Goal: Transaction & Acquisition: Purchase product/service

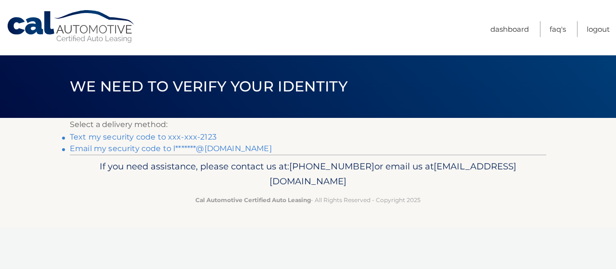
click at [166, 139] on link "Text my security code to xxx-xxx-2123" at bounding box center [143, 136] width 147 height 9
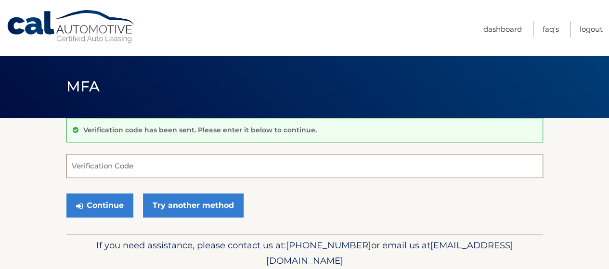
click at [127, 165] on input "Verification Code" at bounding box center [304, 166] width 477 height 24
type input "310472"
click at [66, 194] on button "Continue" at bounding box center [99, 206] width 67 height 24
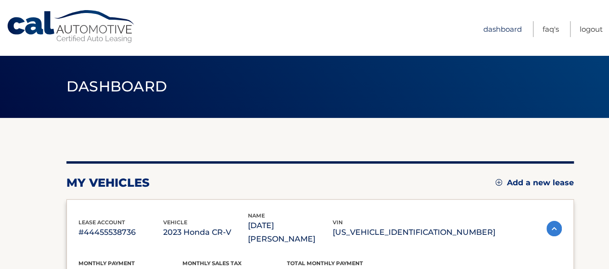
click at [507, 29] on link "Dashboard" at bounding box center [502, 29] width 39 height 16
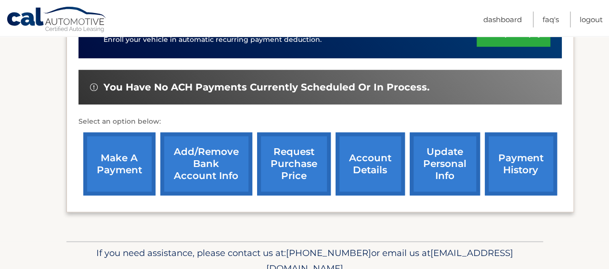
scroll to position [289, 0]
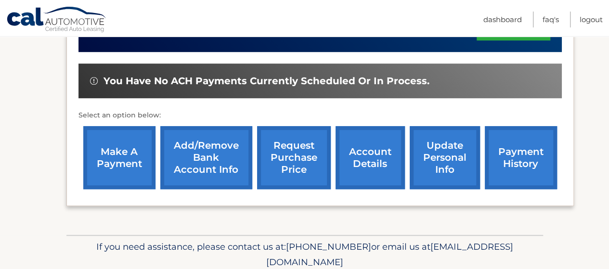
click at [384, 137] on link "account details" at bounding box center [370, 157] width 69 height 63
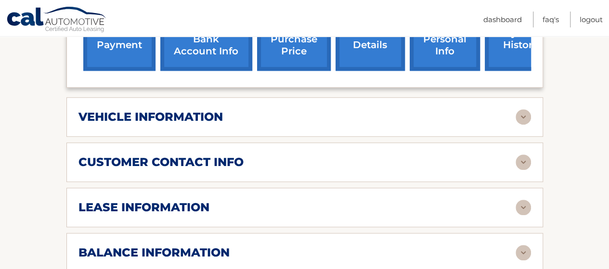
scroll to position [433, 0]
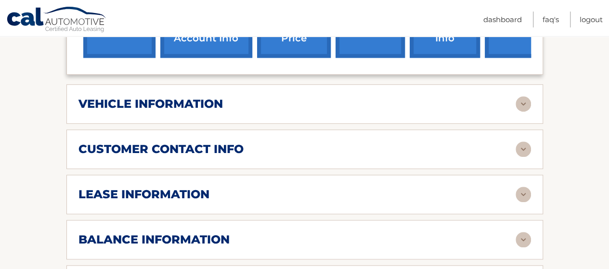
click at [251, 97] on div "vehicle information" at bounding box center [296, 104] width 437 height 14
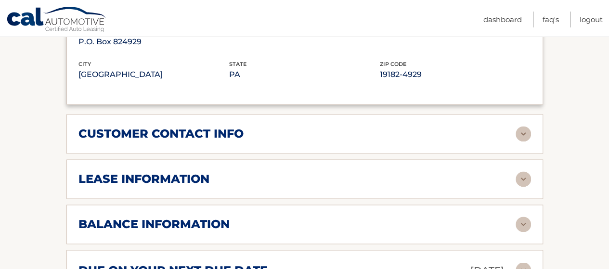
scroll to position [722, 0]
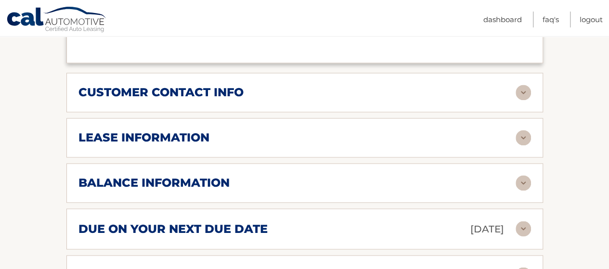
click at [335, 139] on div "lease information Contract Start Date Dec 12, 2022 Term 39 Maturity Date Mar 12…" at bounding box center [304, 137] width 477 height 39
click at [334, 130] on div "lease information" at bounding box center [296, 137] width 437 height 14
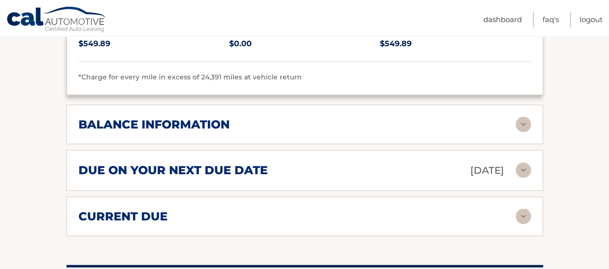
scroll to position [963, 0]
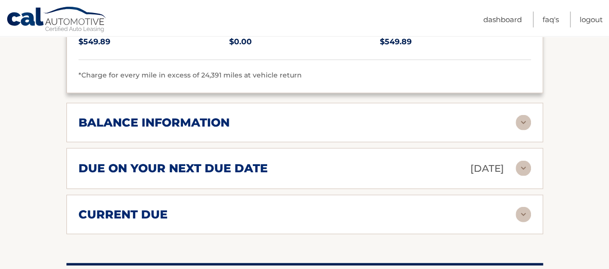
click at [329, 116] on div "balance information" at bounding box center [296, 123] width 437 height 14
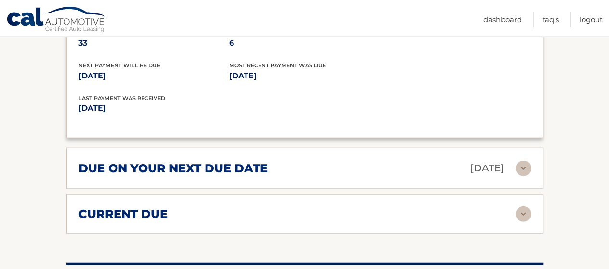
scroll to position [1107, 0]
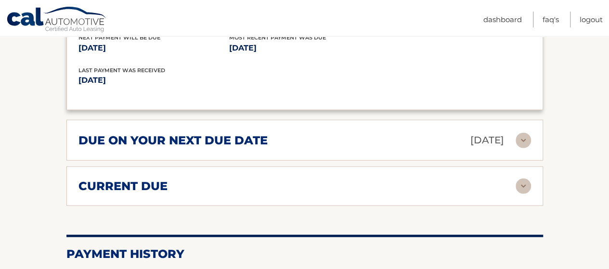
click at [301, 179] on div "current due" at bounding box center [296, 186] width 437 height 14
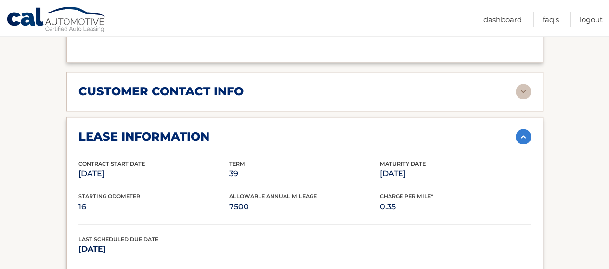
scroll to position [722, 0]
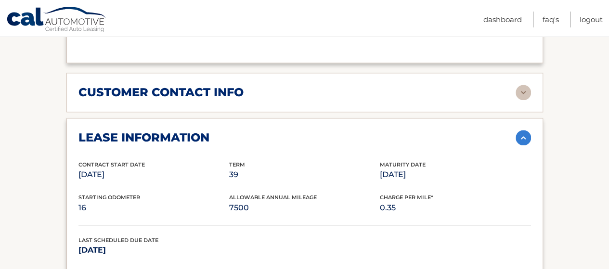
click at [236, 85] on h2 "customer contact info" at bounding box center [160, 92] width 165 height 14
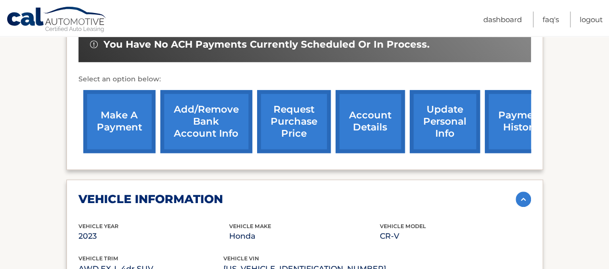
scroll to position [337, 0]
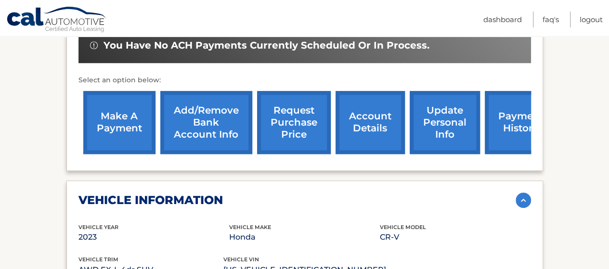
click at [511, 114] on link "payment history" at bounding box center [521, 122] width 72 height 63
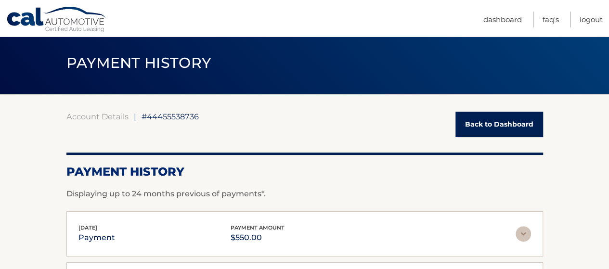
scroll to position [23, 0]
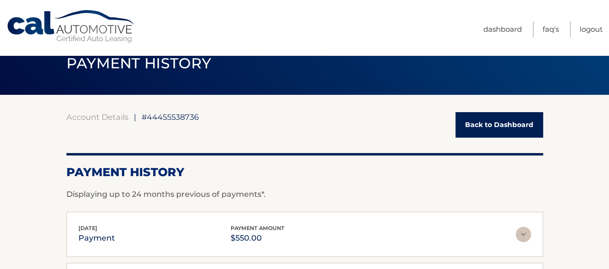
click at [483, 120] on link "Back to Dashboard" at bounding box center [499, 125] width 88 height 26
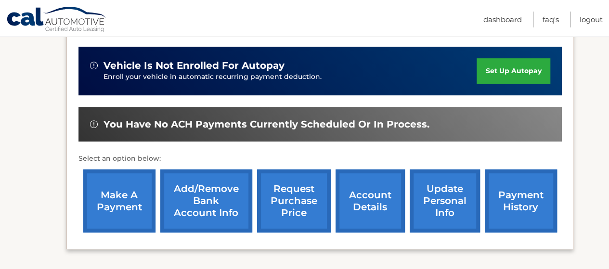
scroll to position [217, 0]
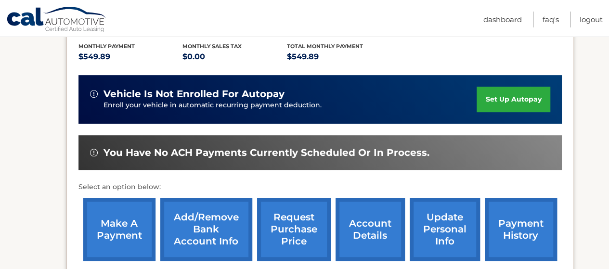
click at [363, 206] on link "account details" at bounding box center [370, 229] width 69 height 63
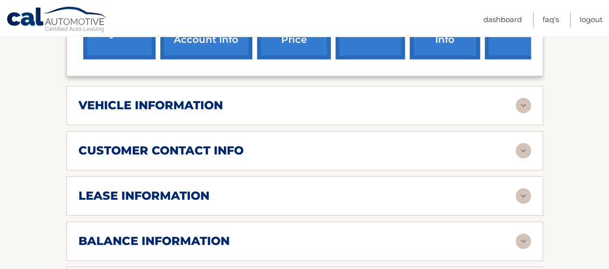
scroll to position [433, 0]
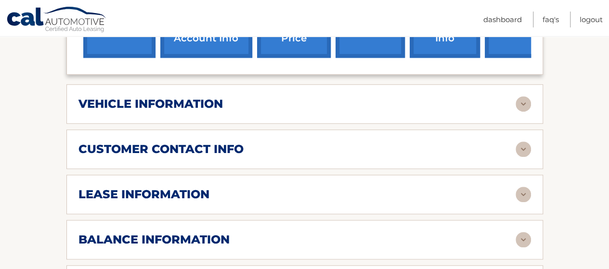
click at [175, 187] on h2 "lease information" at bounding box center [143, 194] width 131 height 14
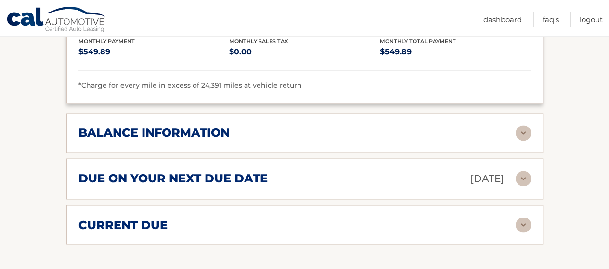
scroll to position [722, 0]
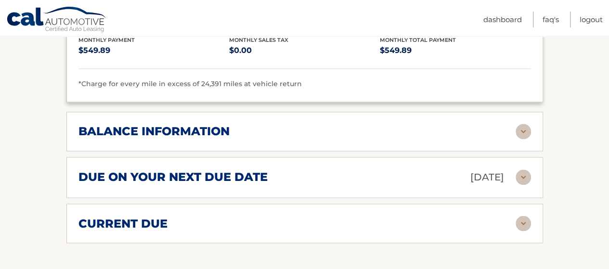
click at [171, 125] on div "balance information Payments Received 33 Payments Remaining 6 Next Payment will…" at bounding box center [304, 131] width 477 height 39
click at [174, 124] on h2 "balance information" at bounding box center [153, 131] width 151 height 14
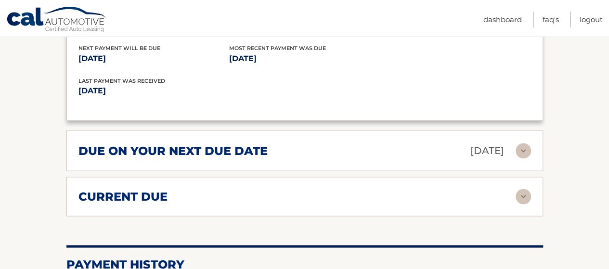
scroll to position [867, 0]
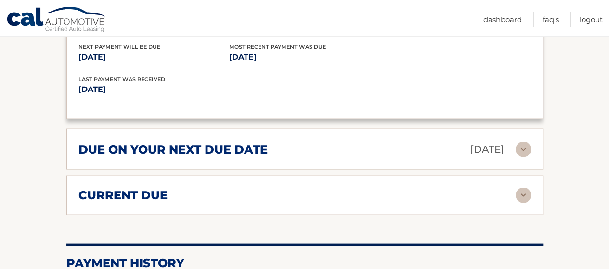
click at [167, 142] on h2 "due on your next due date" at bounding box center [172, 149] width 189 height 14
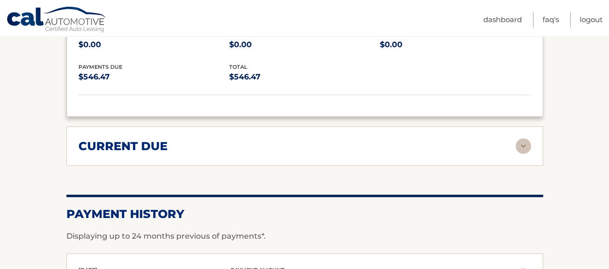
scroll to position [1011, 0]
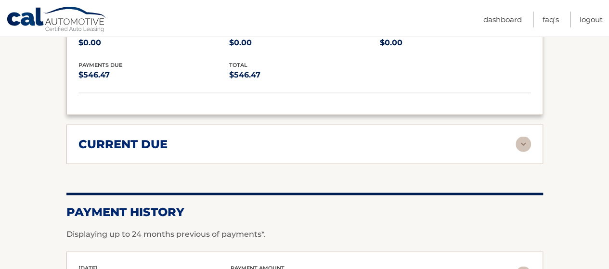
click at [167, 134] on div "current due Late Charges $0.00 Miscelleneous Charges* $0.00 Sales Tax $0.00 pay…" at bounding box center [304, 144] width 477 height 39
click at [172, 137] on div "current due" at bounding box center [296, 144] width 437 height 14
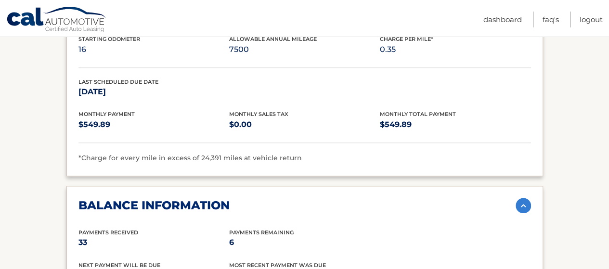
scroll to position [626, 0]
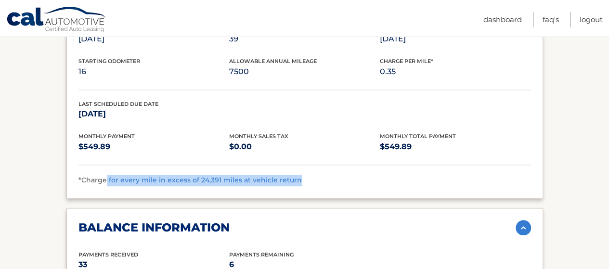
drag, startPoint x: 104, startPoint y: 166, endPoint x: 294, endPoint y: 162, distance: 190.2
click at [294, 176] on span "*Charge for every mile in excess of 24,391 miles at vehicle return" at bounding box center [189, 180] width 223 height 9
click at [341, 157] on div "Contract Start Date Dec 12, 2022 Term 39 Maturity Date Mar 12, 2026 Starting Od…" at bounding box center [304, 106] width 453 height 162
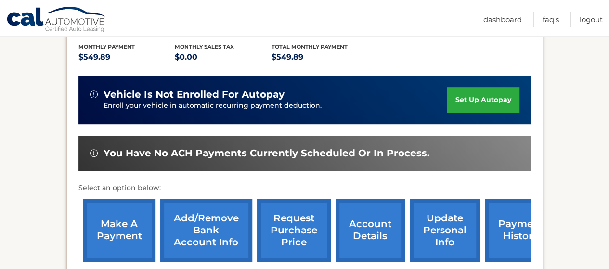
scroll to position [226, 0]
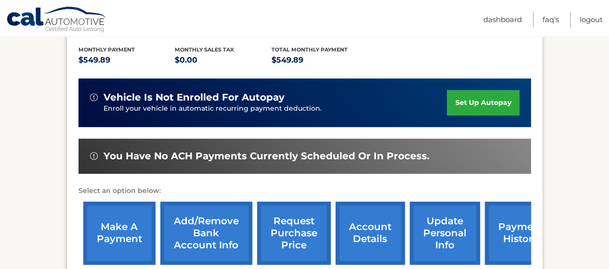
click at [142, 223] on link "make a payment" at bounding box center [119, 233] width 72 height 63
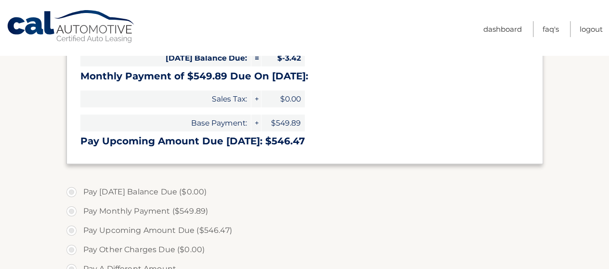
scroll to position [193, 0]
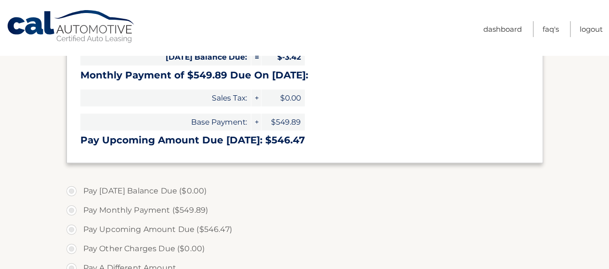
type input "546.47"
select select "OWVmNGMwOTktYTM4Ni00NWViLWFmZTEtOTY1MGIyMTAwMzA0"
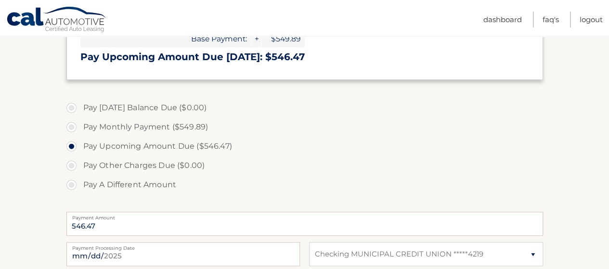
scroll to position [289, 0]
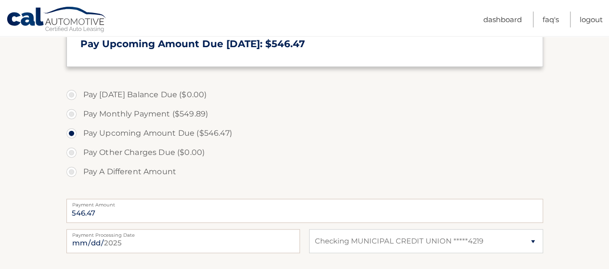
click at [131, 171] on label "Pay A Different Amount" at bounding box center [304, 171] width 477 height 19
click at [80, 171] on input "Pay A Different Amount" at bounding box center [75, 169] width 10 height 15
radio input "true"
type input "550.00"
click at [124, 243] on input "[DATE]" at bounding box center [182, 241] width 233 height 24
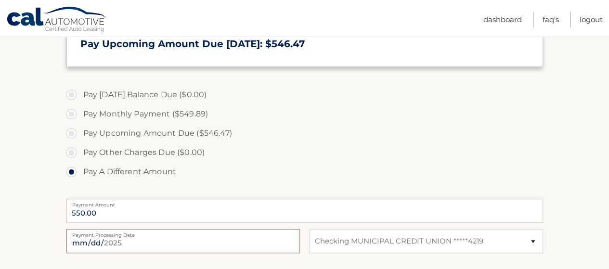
type input "[DATE]"
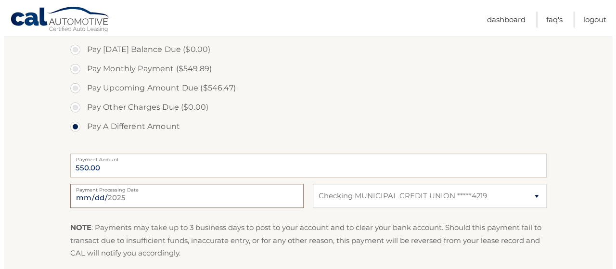
scroll to position [433, 0]
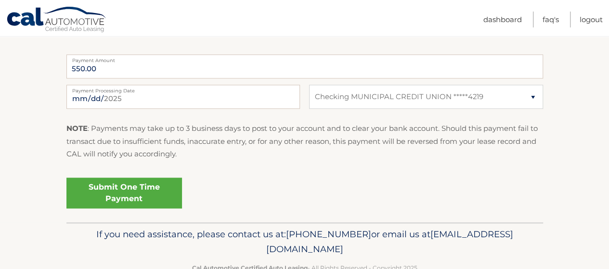
click at [153, 202] on link "Submit One Time Payment" at bounding box center [124, 193] width 116 height 31
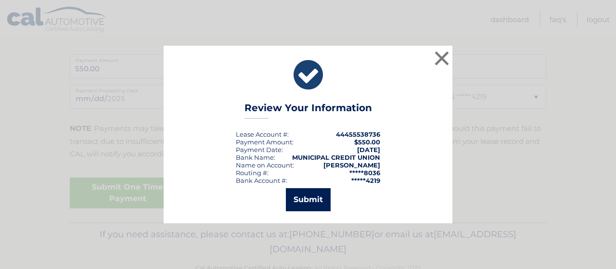
click at [317, 196] on button "Submit" at bounding box center [308, 199] width 45 height 23
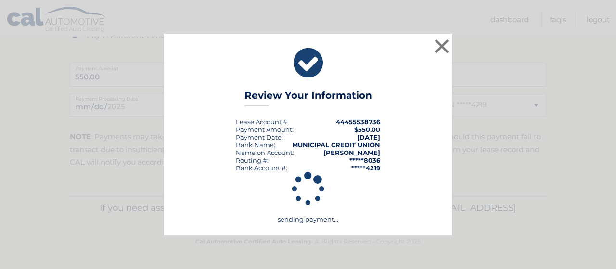
scroll to position [425, 0]
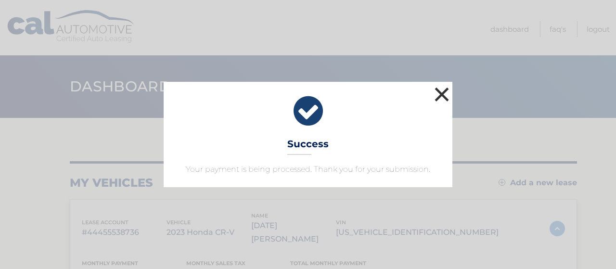
click at [445, 99] on button "×" at bounding box center [441, 94] width 19 height 19
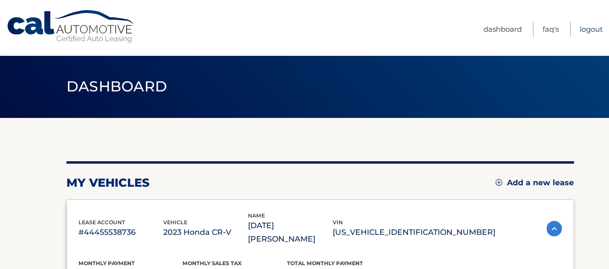
click at [598, 32] on link "Logout" at bounding box center [591, 29] width 23 height 16
